Goal: Task Accomplishment & Management: Manage account settings

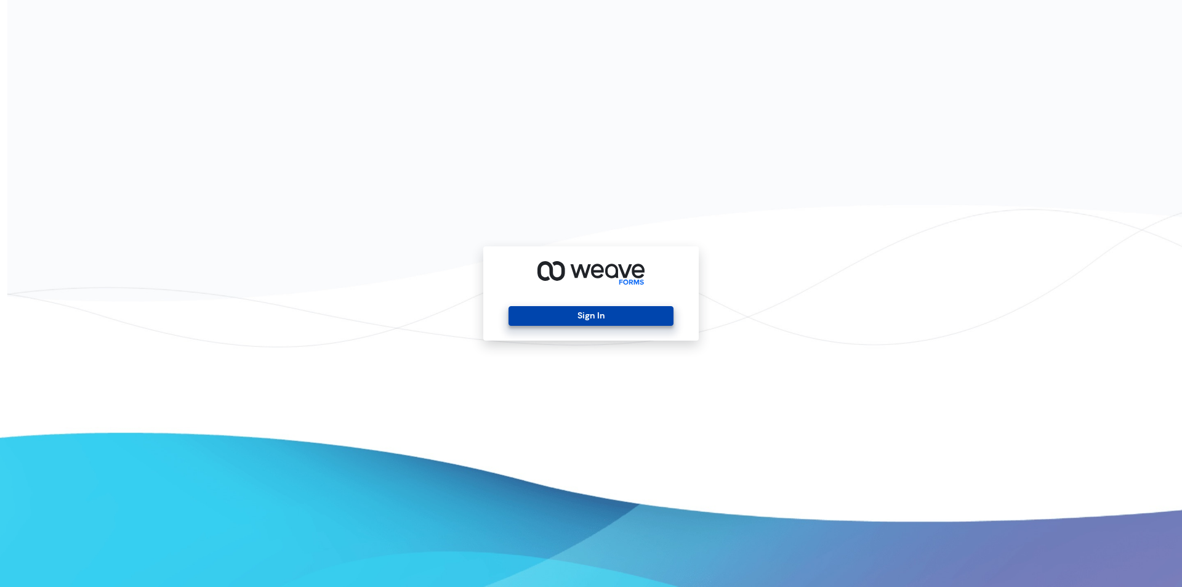
click at [606, 319] on button "Sign In" at bounding box center [590, 316] width 164 height 20
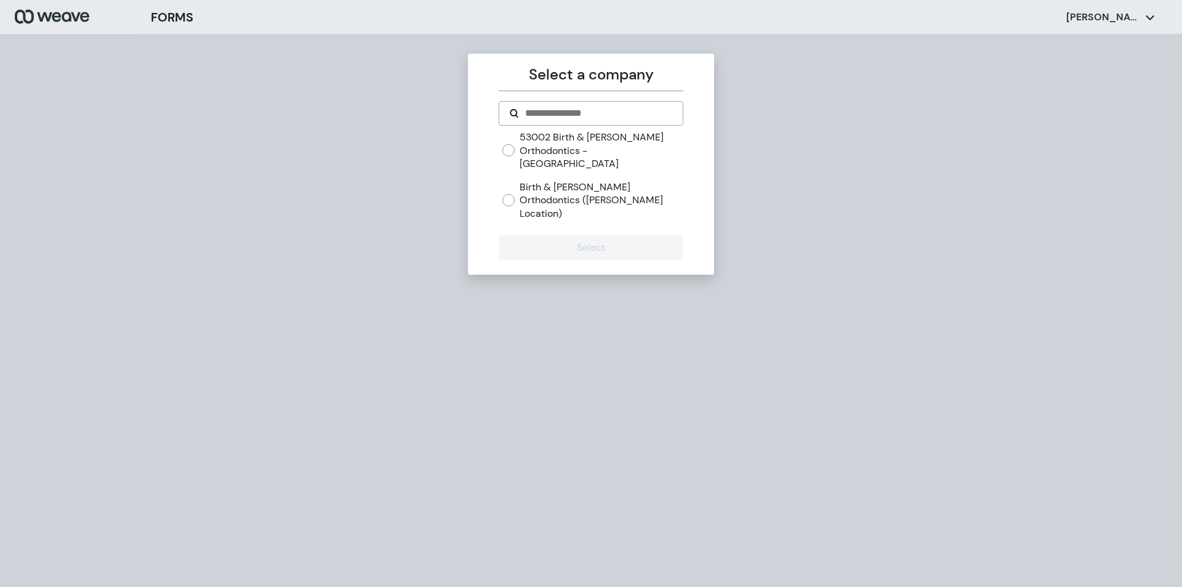
click at [551, 187] on label "Birth & [PERSON_NAME] Orthodontics ([PERSON_NAME] Location)" at bounding box center [601, 200] width 163 height 40
click at [536, 235] on button "Select" at bounding box center [591, 247] width 184 height 25
